Goal: Task Accomplishment & Management: Manage account settings

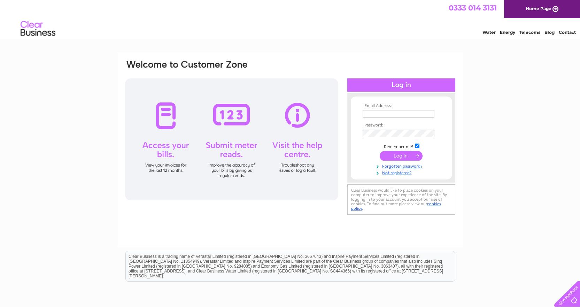
type input "[EMAIL_ADDRESS][DOMAIN_NAME]"
click at [404, 154] on input "submit" at bounding box center [401, 156] width 43 height 10
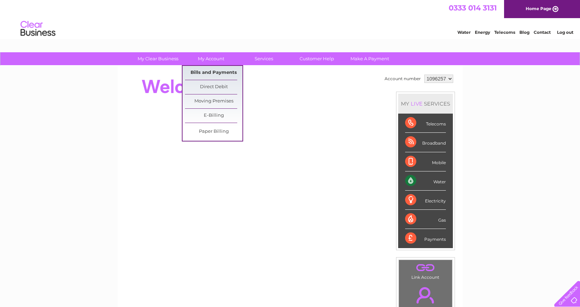
click at [211, 71] on link "Bills and Payments" at bounding box center [213, 73] width 57 height 14
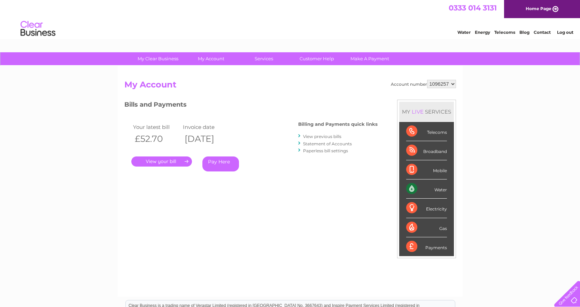
click at [173, 161] on link "." at bounding box center [161, 161] width 61 height 10
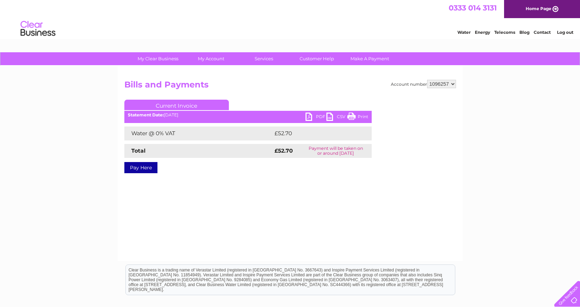
click at [320, 118] on link "PDF" at bounding box center [315, 117] width 21 height 10
